Goal: Task Accomplishment & Management: Manage account settings

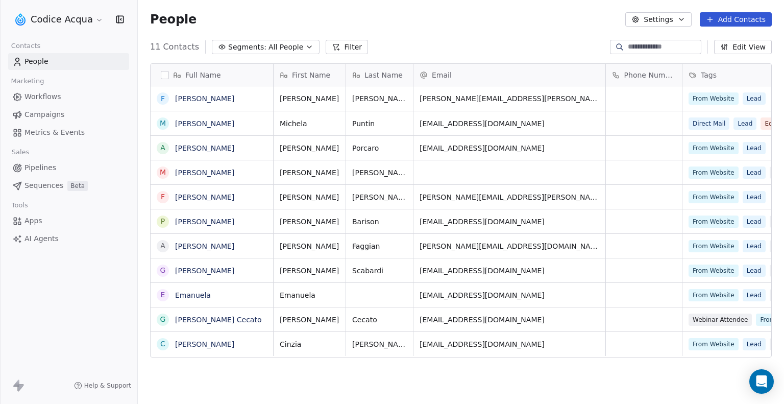
scroll to position [348, 638]
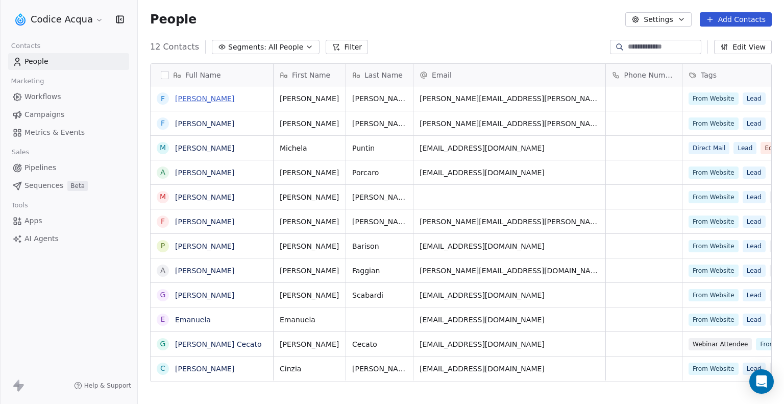
click at [221, 95] on link "[PERSON_NAME]" at bounding box center [204, 98] width 59 height 8
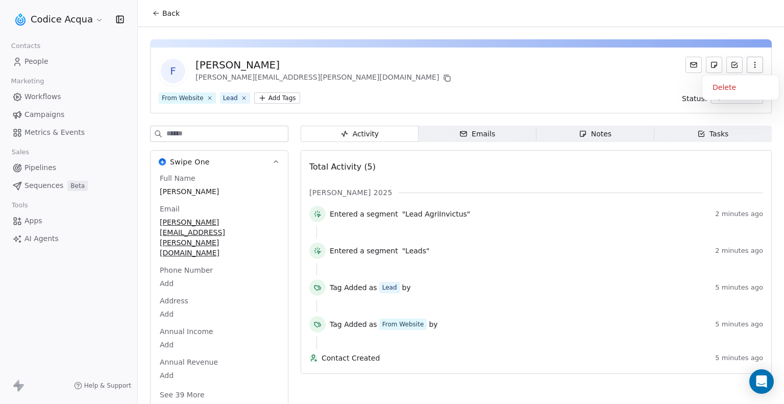
click at [757, 61] on icon "button" at bounding box center [755, 65] width 8 height 8
click at [172, 13] on span "Back" at bounding box center [170, 13] width 17 height 10
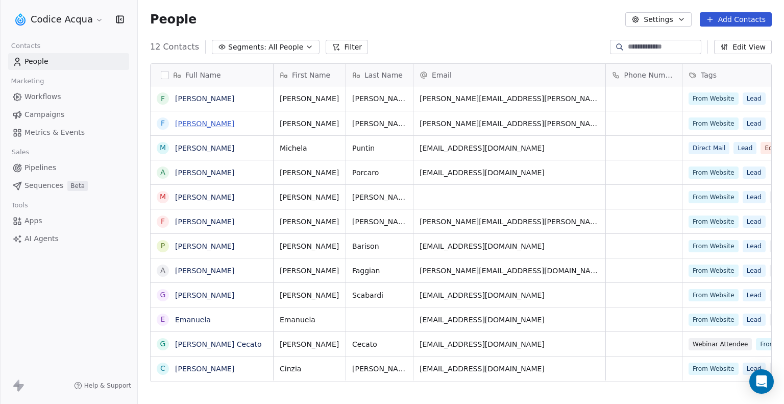
click at [205, 123] on link "[PERSON_NAME]" at bounding box center [204, 123] width 59 height 8
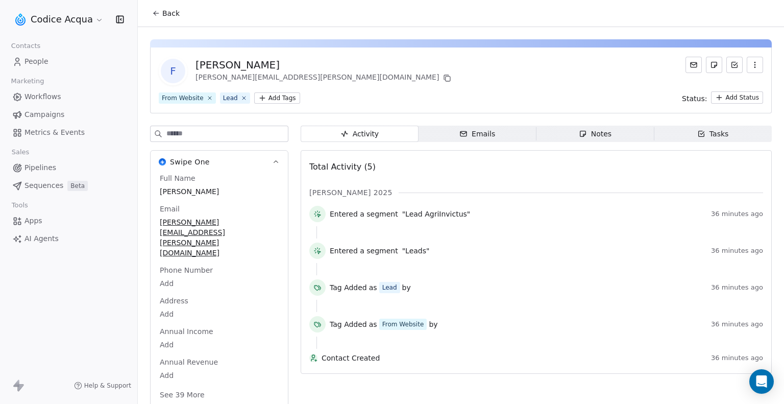
click at [43, 99] on span "Workflows" at bounding box center [43, 96] width 37 height 11
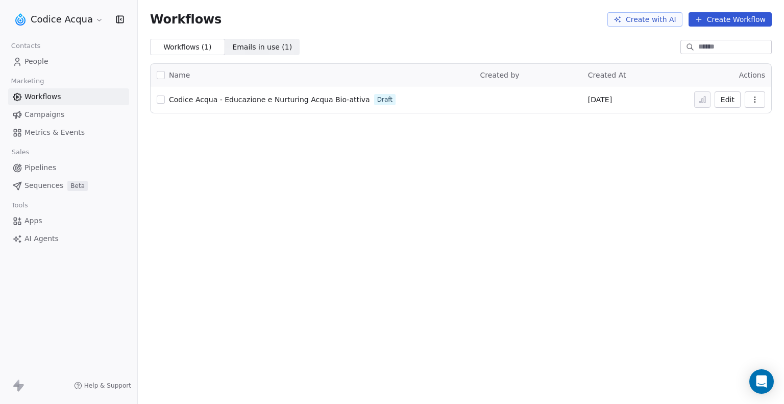
click at [55, 61] on link "People" at bounding box center [68, 61] width 121 height 17
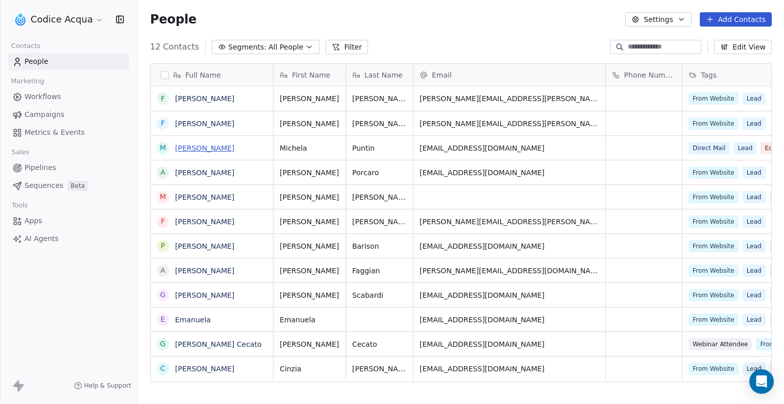
click at [210, 144] on link "[PERSON_NAME]" at bounding box center [204, 148] width 59 height 8
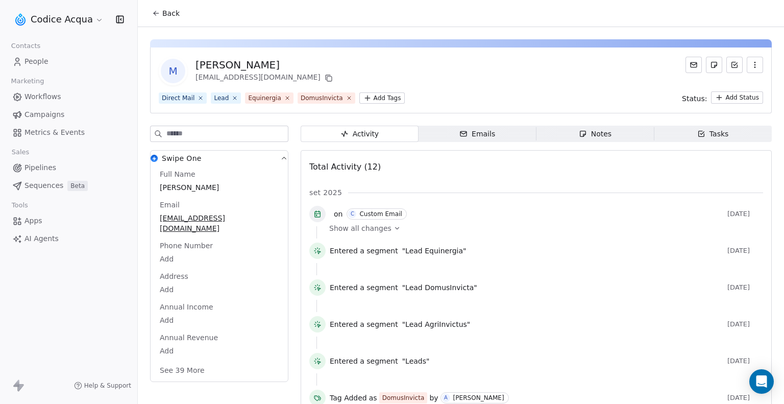
click at [319, 252] on icon at bounding box center [319, 252] width 3 height 3
click at [23, 61] on link "People" at bounding box center [68, 61] width 121 height 17
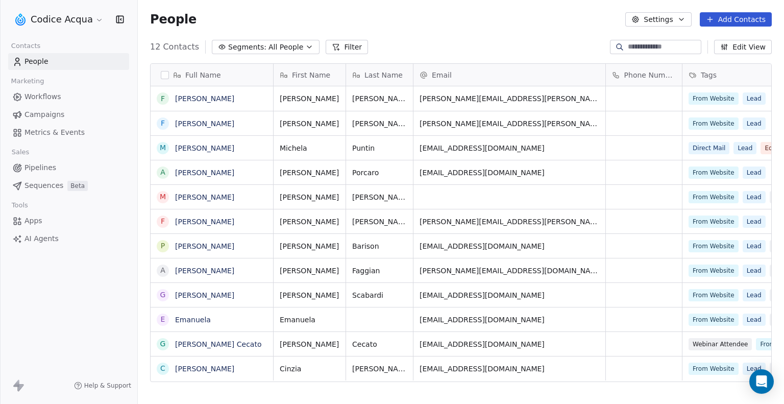
scroll to position [348, 638]
click at [206, 99] on link "[PERSON_NAME]" at bounding box center [204, 98] width 59 height 8
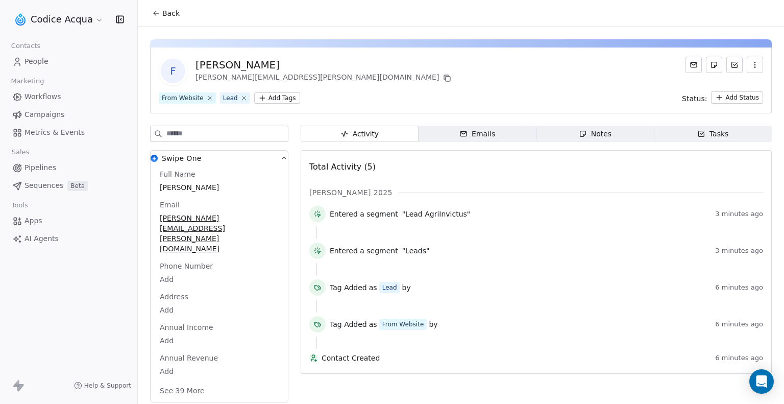
click at [754, 63] on icon "button" at bounding box center [755, 65] width 8 height 8
click at [658, 106] on div "F [PERSON_NAME] [PERSON_NAME][EMAIL_ADDRESS][PERSON_NAME][DOMAIN_NAME] From Web…" at bounding box center [461, 80] width 622 height 66
click at [730, 100] on html "Codice Acqua Contacts People Marketing Workflows Campaigns Metrics & Events Sal…" at bounding box center [392, 202] width 784 height 404
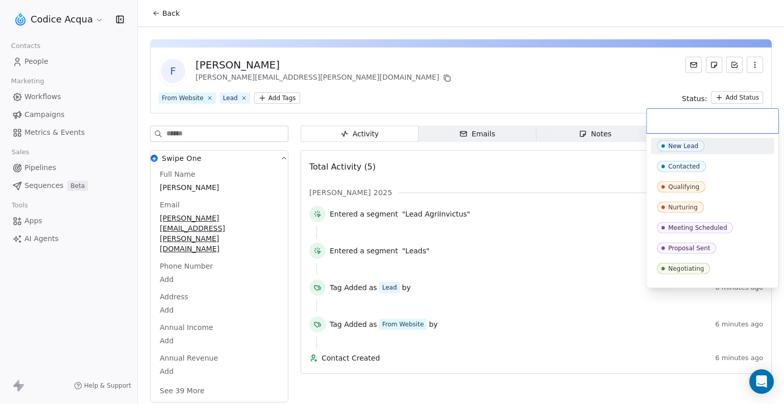
click at [645, 92] on html "Codice Acqua Contacts People Marketing Workflows Campaigns Metrics & Events Sal…" at bounding box center [392, 202] width 784 height 404
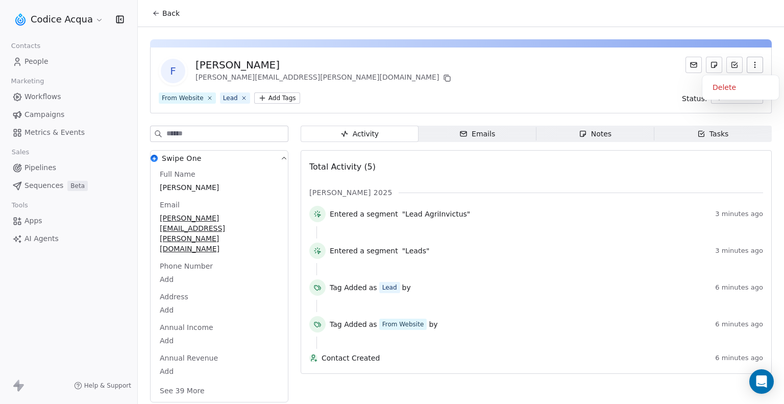
click at [759, 69] on button "button" at bounding box center [755, 65] width 16 height 16
click at [751, 88] on div "Delete" at bounding box center [741, 87] width 68 height 16
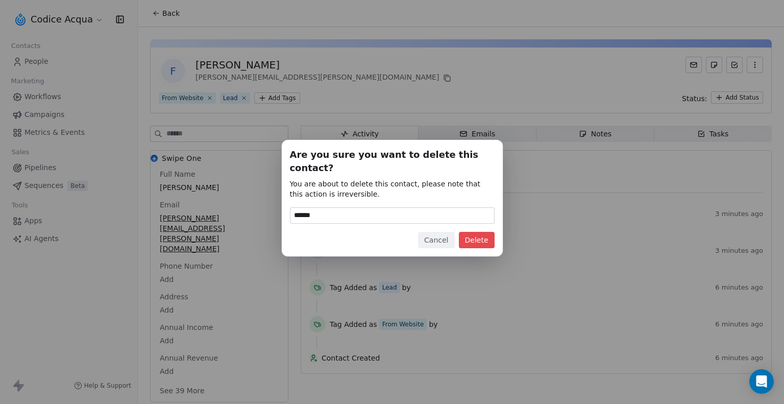
type input "******"
click at [478, 233] on button "Delete" at bounding box center [477, 240] width 36 height 16
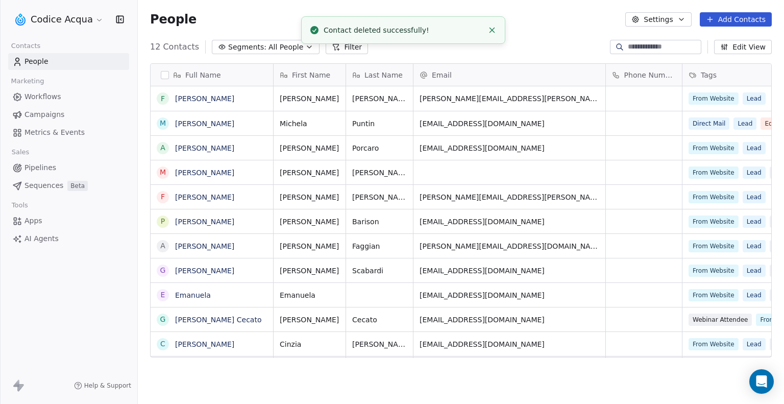
scroll to position [348, 638]
